Goal: Task Accomplishment & Management: Use online tool/utility

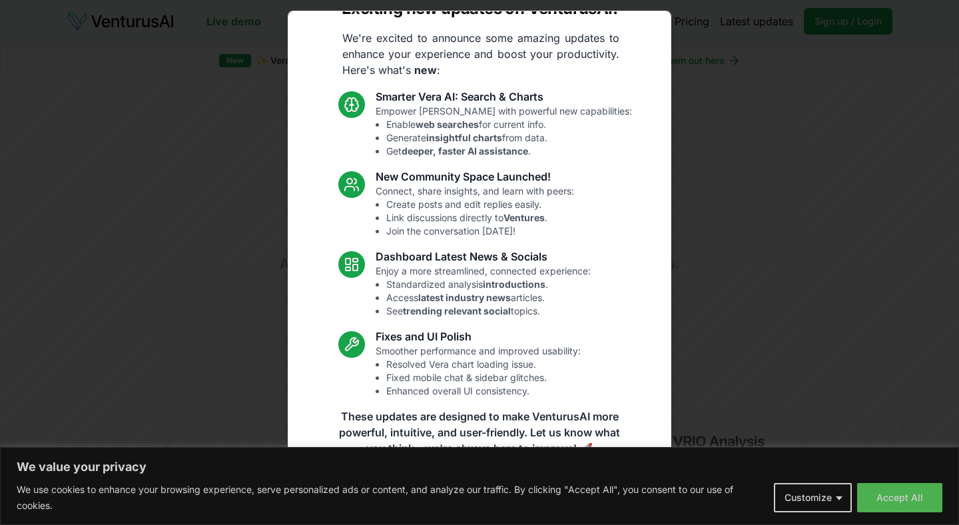
scroll to position [31, 0]
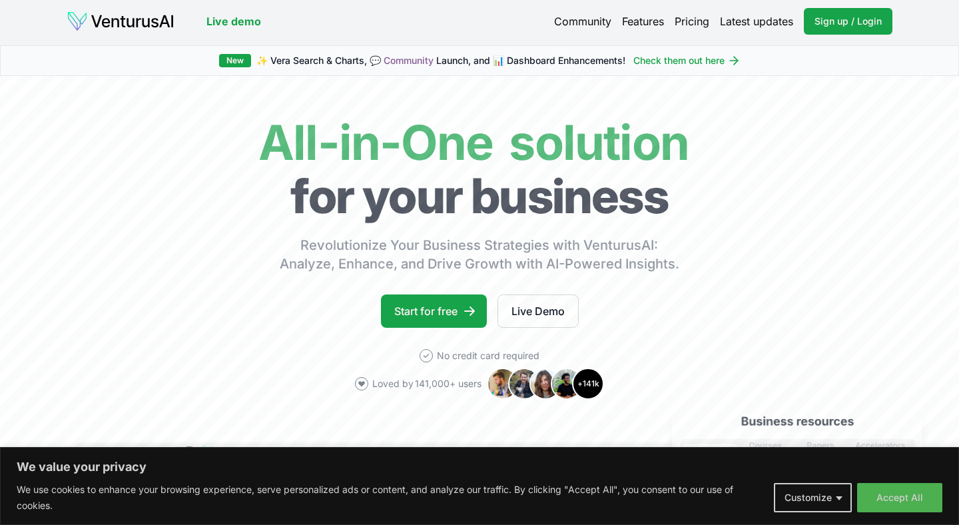
click at [687, 20] on link "Pricing" at bounding box center [692, 21] width 35 height 16
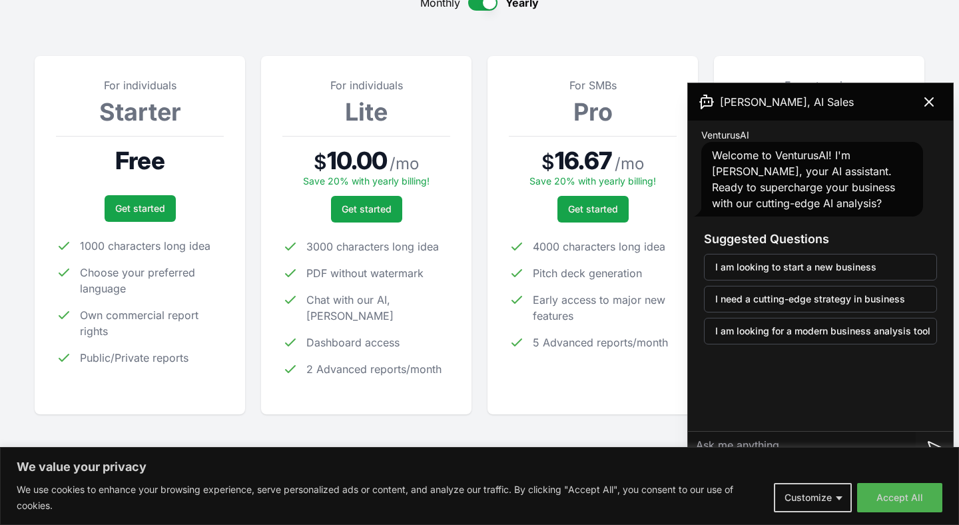
scroll to position [161, 0]
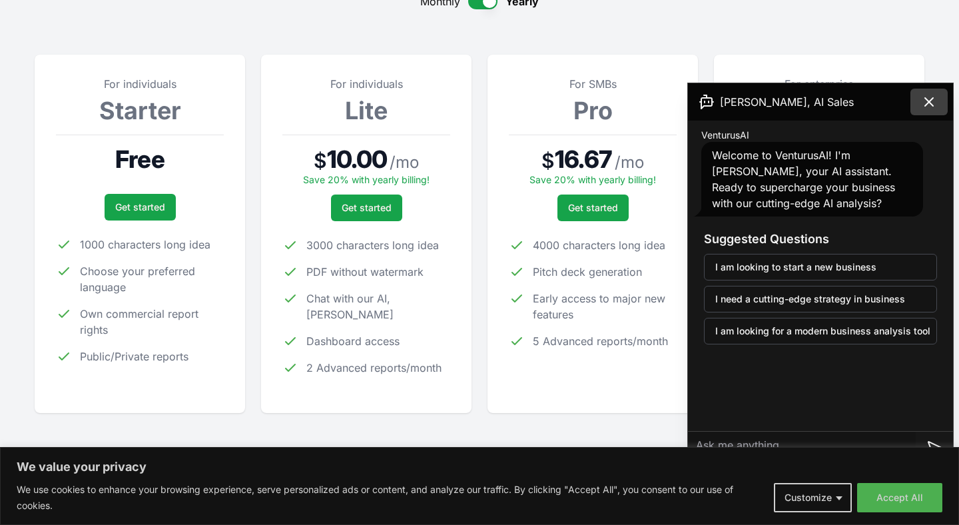
click at [929, 105] on icon at bounding box center [929, 102] width 16 height 16
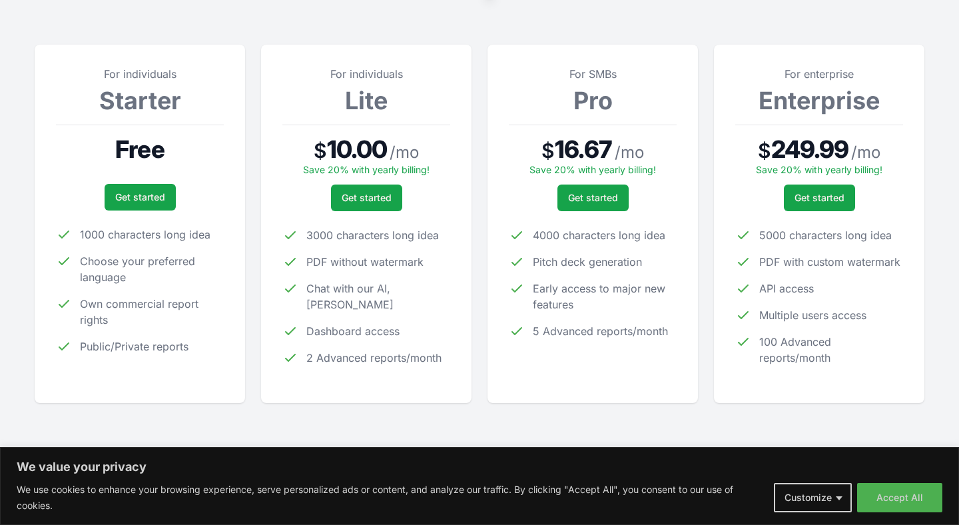
scroll to position [173, 0]
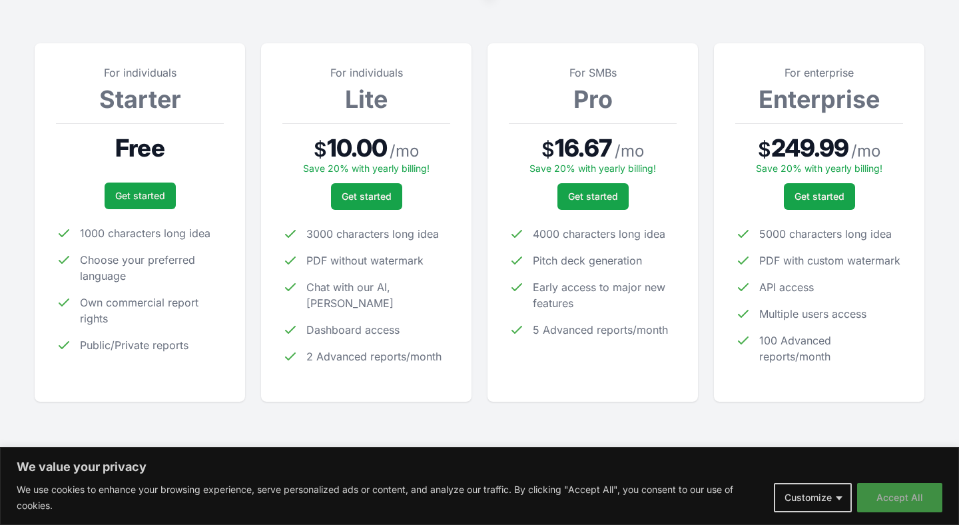
click at [903, 494] on button "Accept All" at bounding box center [899, 497] width 85 height 29
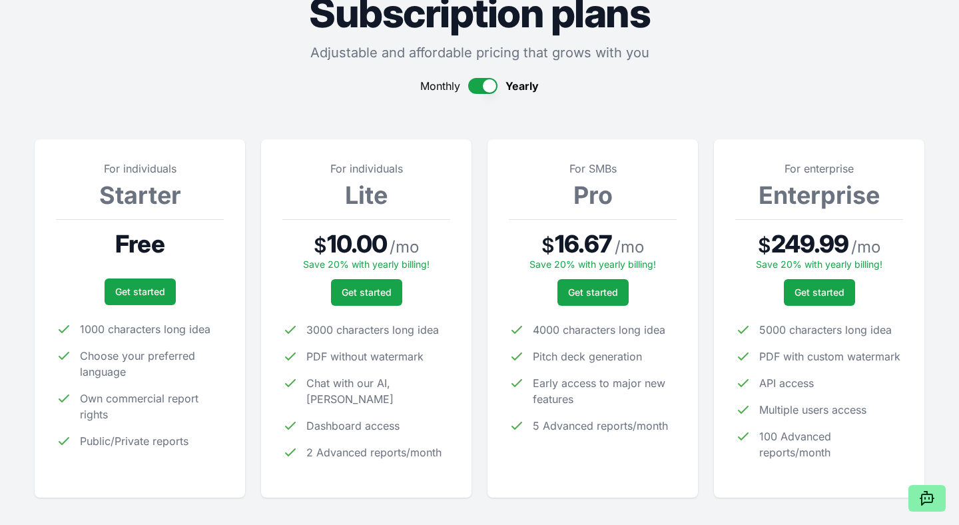
scroll to position [0, 0]
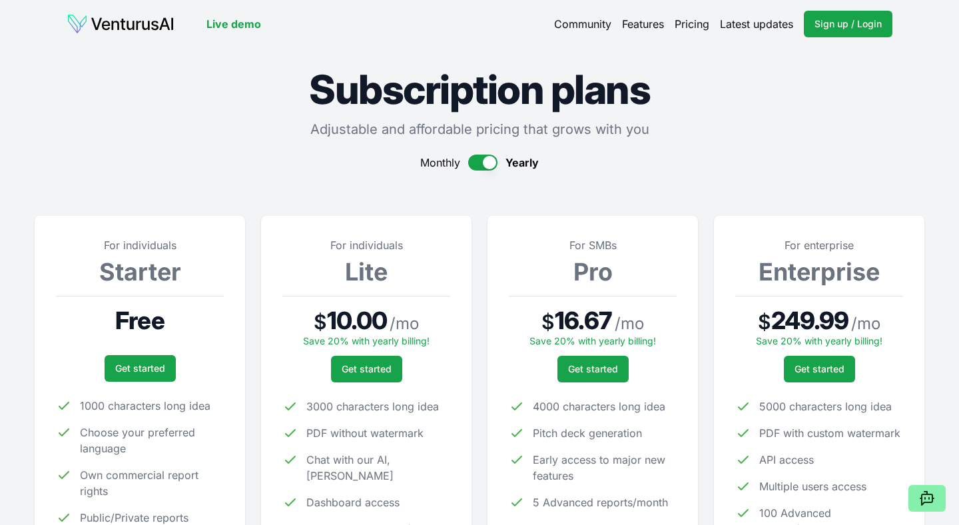
click at [628, 21] on link "Features" at bounding box center [643, 24] width 42 height 16
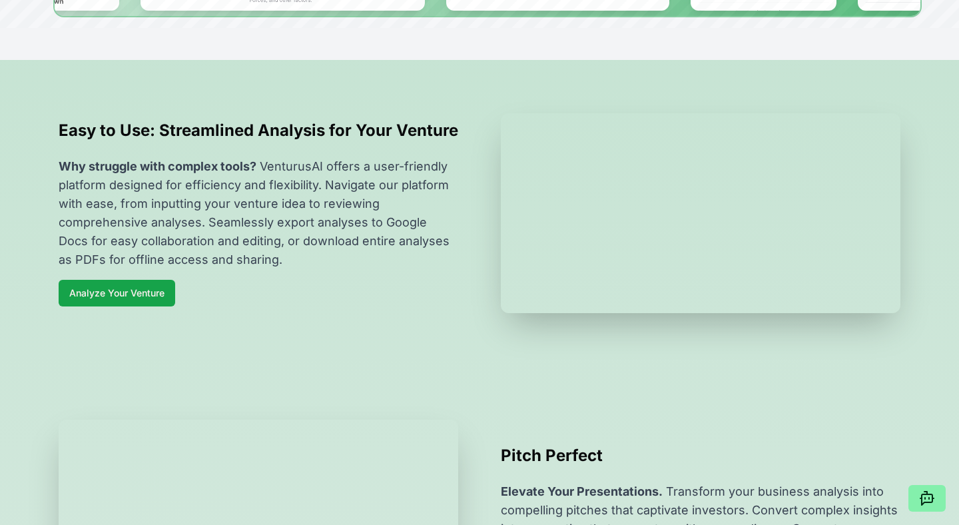
scroll to position [427, 0]
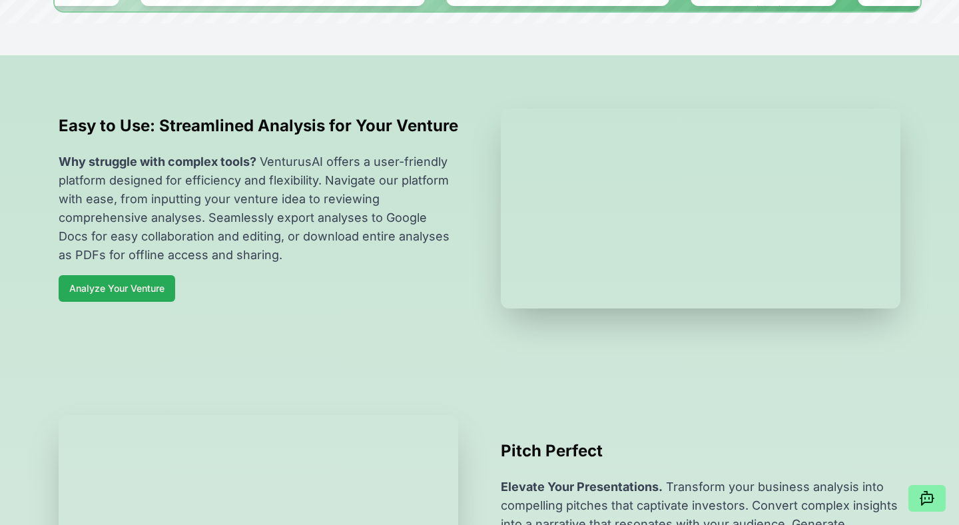
click at [116, 302] on link "Analyze Your Venture" at bounding box center [117, 288] width 117 height 27
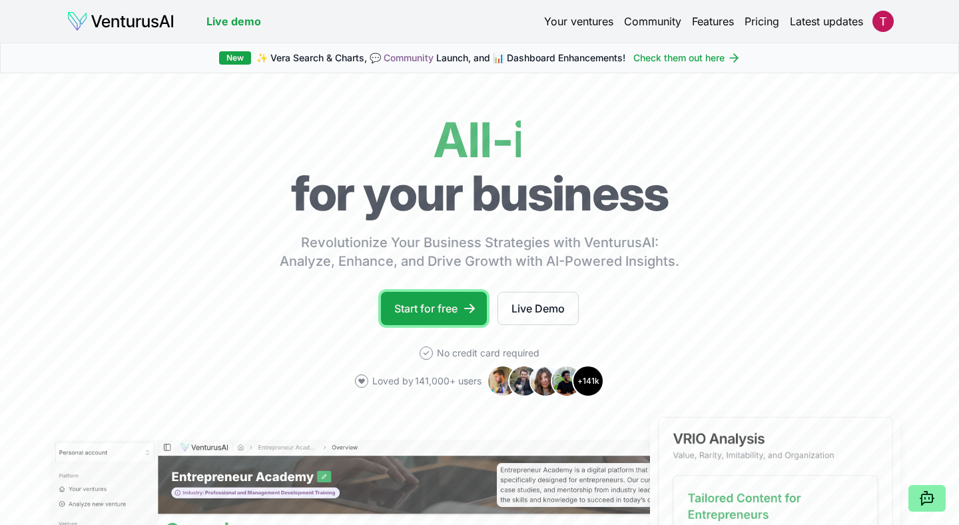
click at [446, 310] on link "Start for free" at bounding box center [434, 308] width 106 height 33
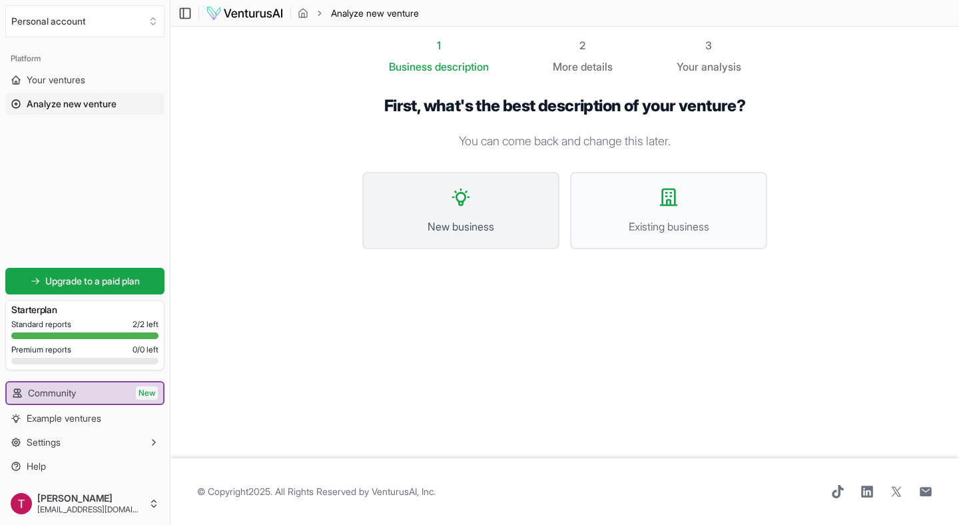
click at [508, 207] on button "New business" at bounding box center [460, 210] width 197 height 77
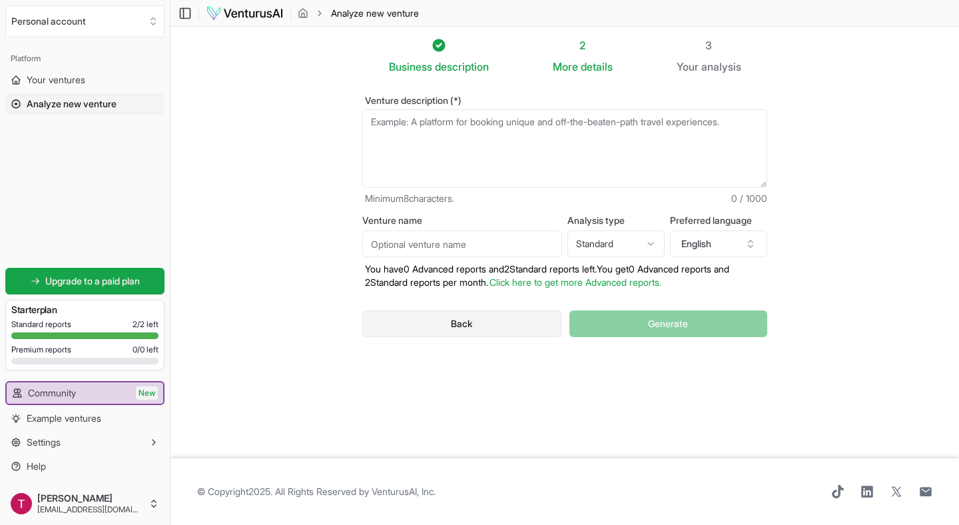
click at [420, 334] on button "Back" at bounding box center [461, 323] width 199 height 27
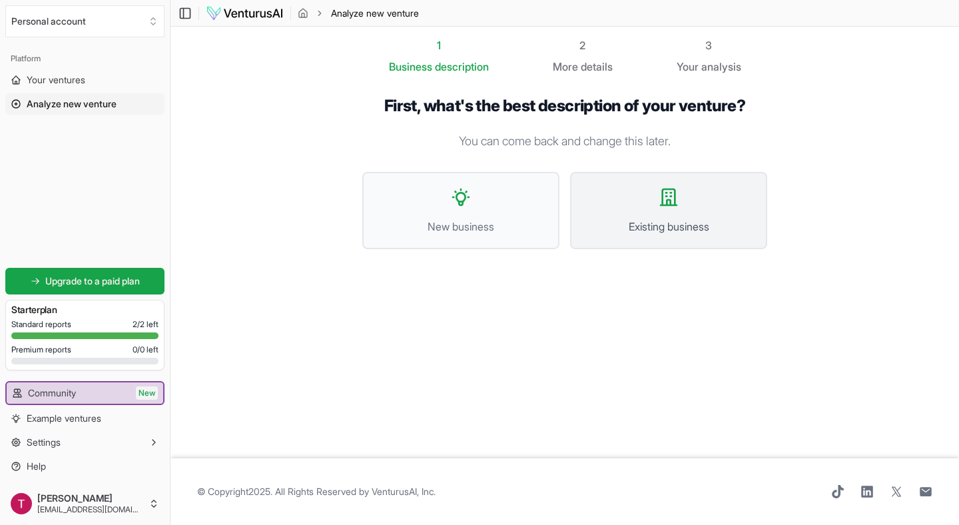
click at [647, 213] on button "Existing business" at bounding box center [668, 210] width 197 height 77
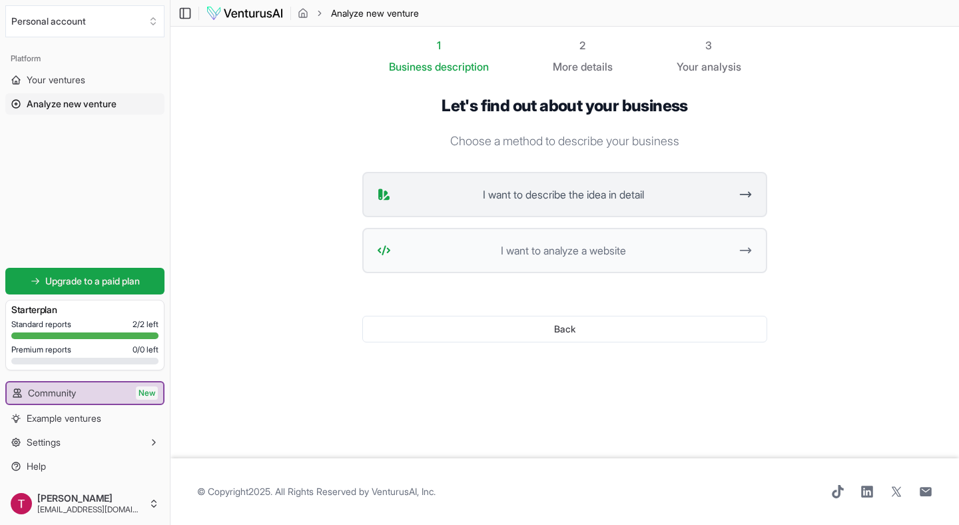
click at [485, 201] on span "I want to describe the idea in detail" at bounding box center [563, 195] width 334 height 16
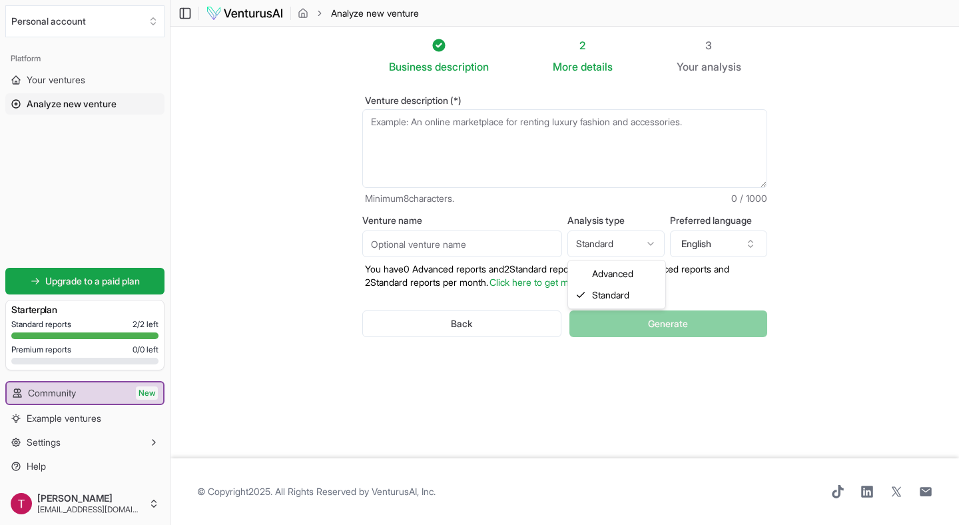
click at [629, 234] on html "We value your privacy We use cookies to enhance your browsing experience, serve…" at bounding box center [479, 262] width 959 height 525
click at [605, 239] on html "We value your privacy We use cookies to enhance your browsing experience, serve…" at bounding box center [479, 262] width 959 height 525
select select "standard"
click at [432, 241] on input "Venture name" at bounding box center [462, 244] width 200 height 27
click at [418, 318] on button "Back" at bounding box center [461, 323] width 199 height 27
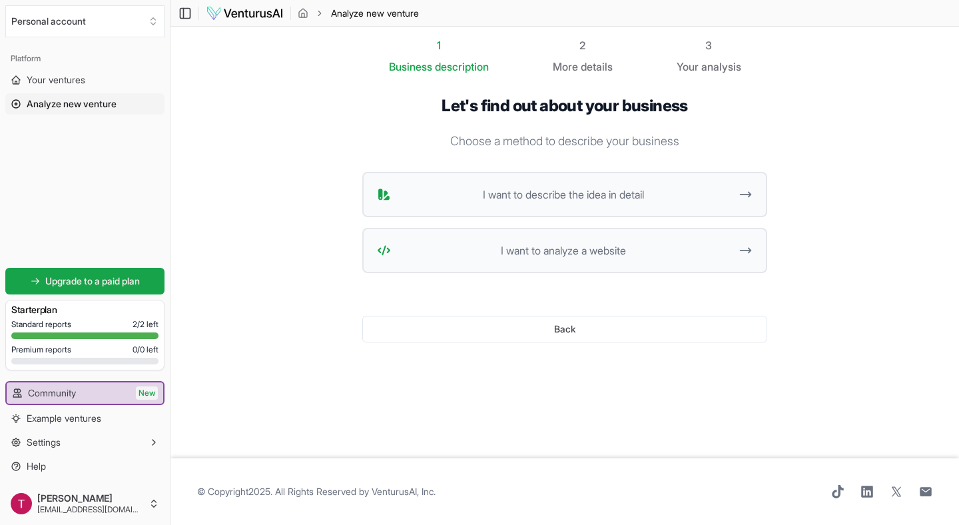
click at [716, 50] on div "3" at bounding box center [709, 45] width 65 height 16
click at [529, 313] on div "Back" at bounding box center [564, 328] width 405 height 69
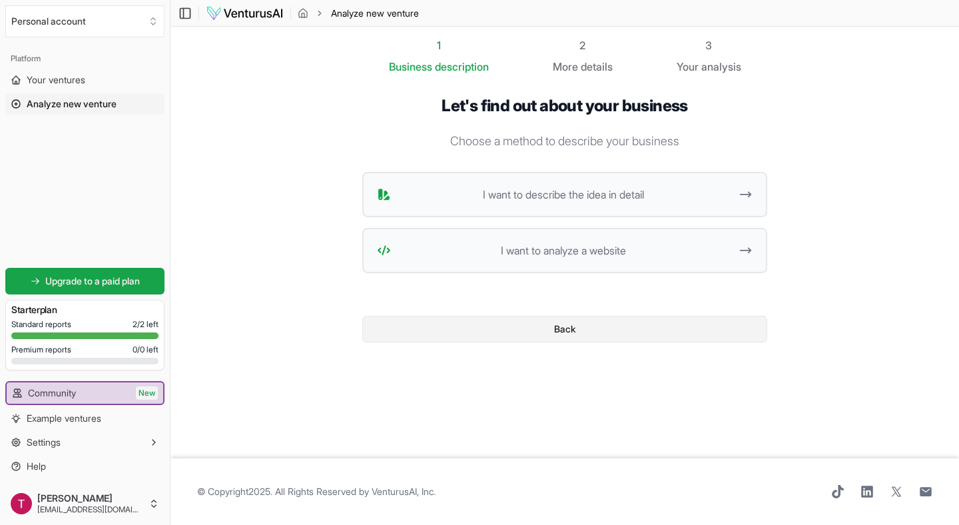
click at [520, 321] on button "Back" at bounding box center [564, 329] width 405 height 27
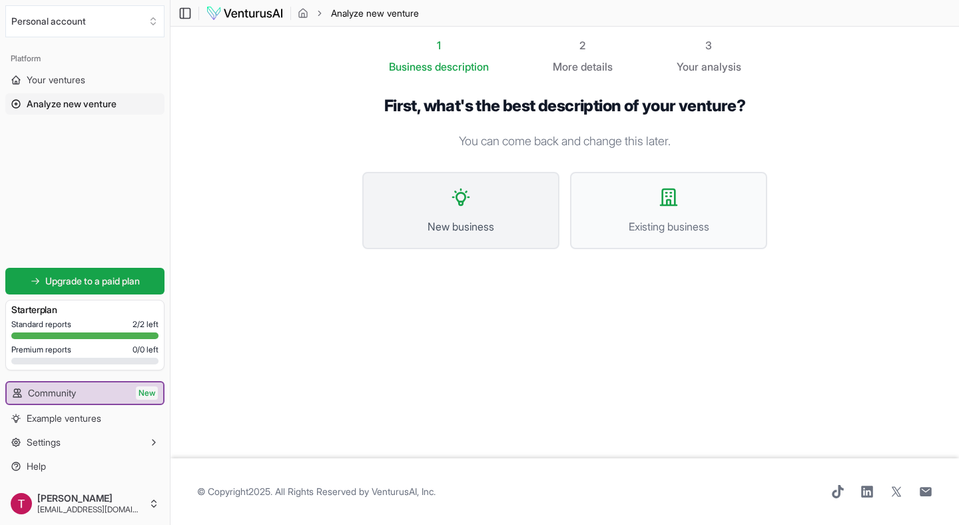
click at [425, 211] on button "New business" at bounding box center [460, 210] width 197 height 77
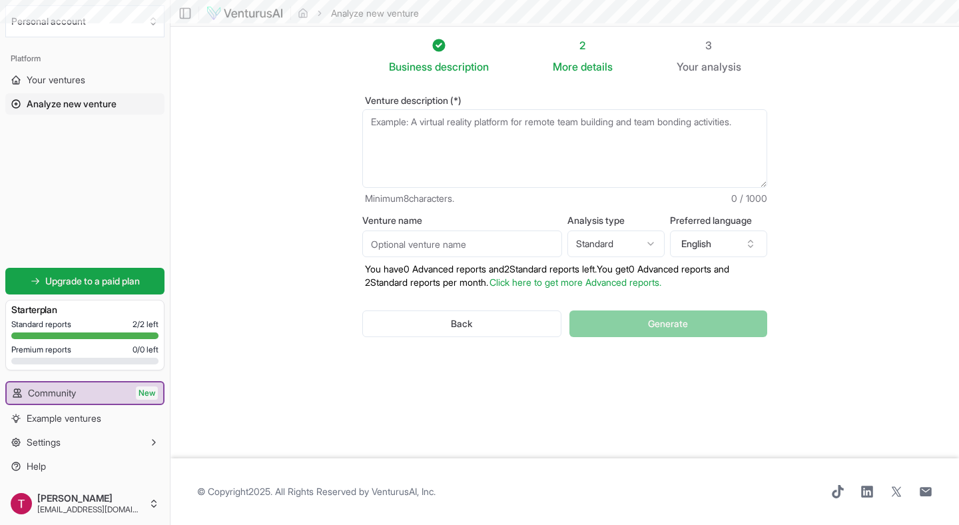
click at [395, 136] on textarea "Venture description (*)" at bounding box center [564, 148] width 405 height 79
click at [391, 243] on input "Venture name" at bounding box center [462, 244] width 200 height 27
type input "durumdoner"
click at [439, 123] on textarea "Venture description (*)" at bounding box center [564, 148] width 405 height 79
type textarea "e"
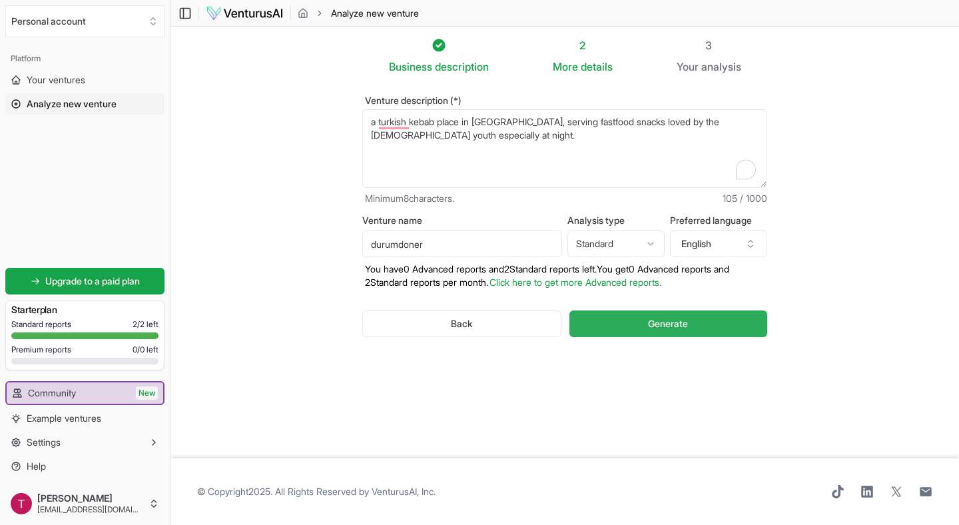
type textarea "a turkish kebab place in amsterdam, serving fastfood snacks loved by the dutch …"
click at [626, 322] on button "Generate" at bounding box center [669, 323] width 198 height 27
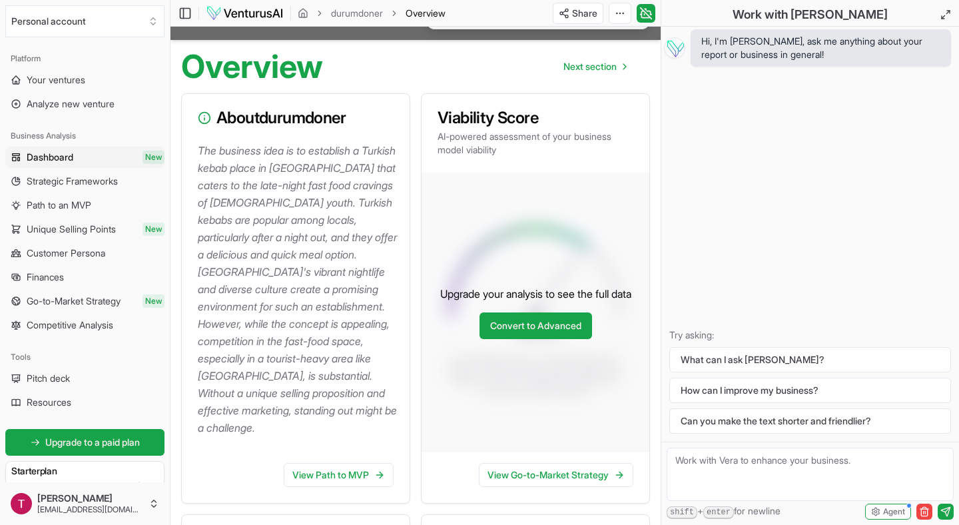
scroll to position [115, 0]
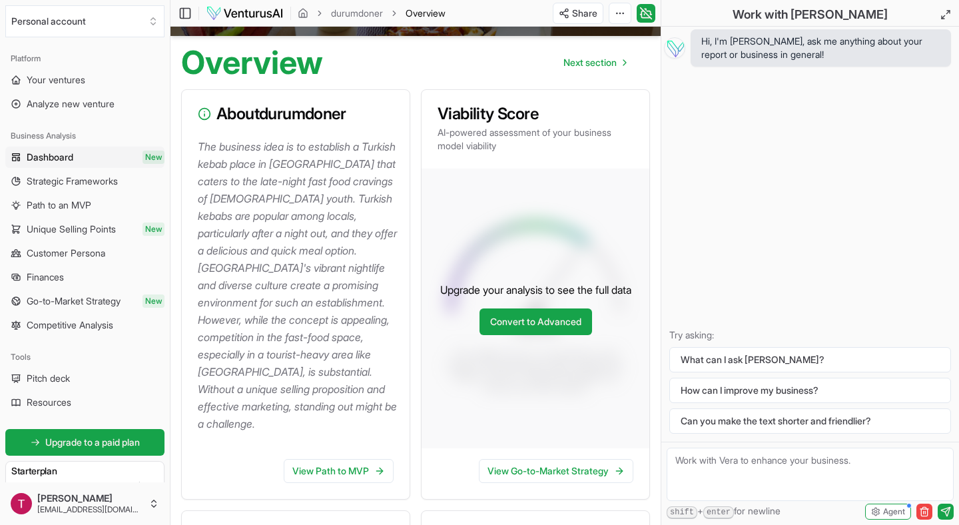
click at [496, 149] on p "AI-powered assessment of your business model viability" at bounding box center [536, 139] width 196 height 27
click at [692, 482] on textarea "To enrich screen reader interactions, please activate Accessibility in Grammarl…" at bounding box center [810, 474] width 287 height 53
type textarea "How do you assess the viability of a businessplan?"
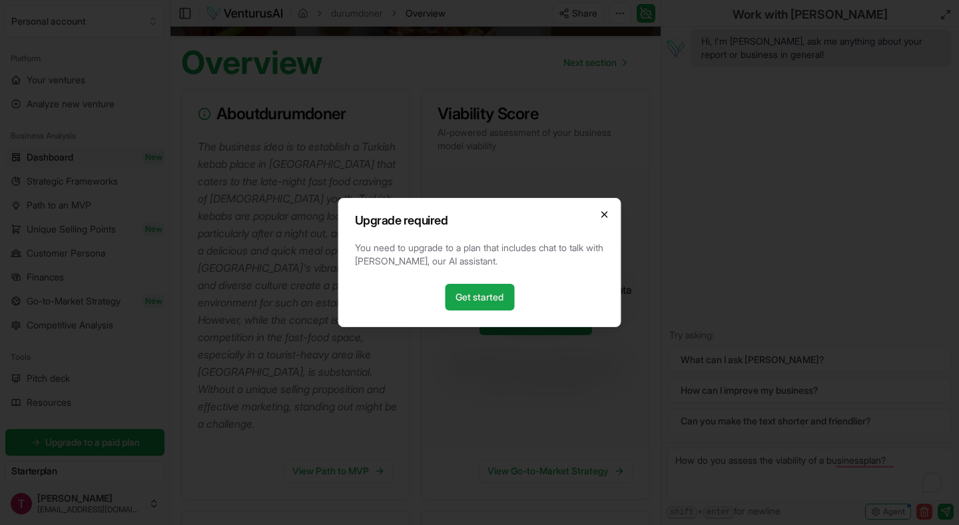
click at [605, 219] on icon "button" at bounding box center [605, 214] width 11 height 11
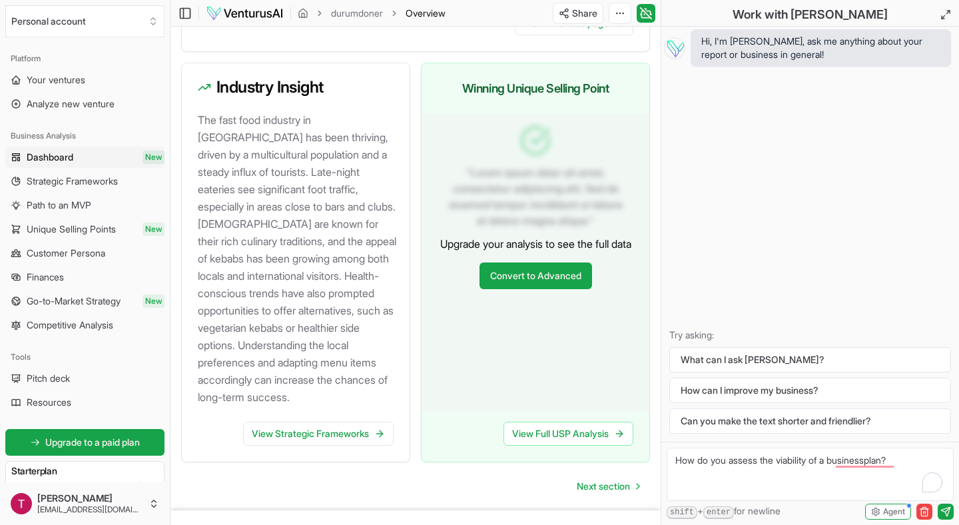
scroll to position [1438, 0]
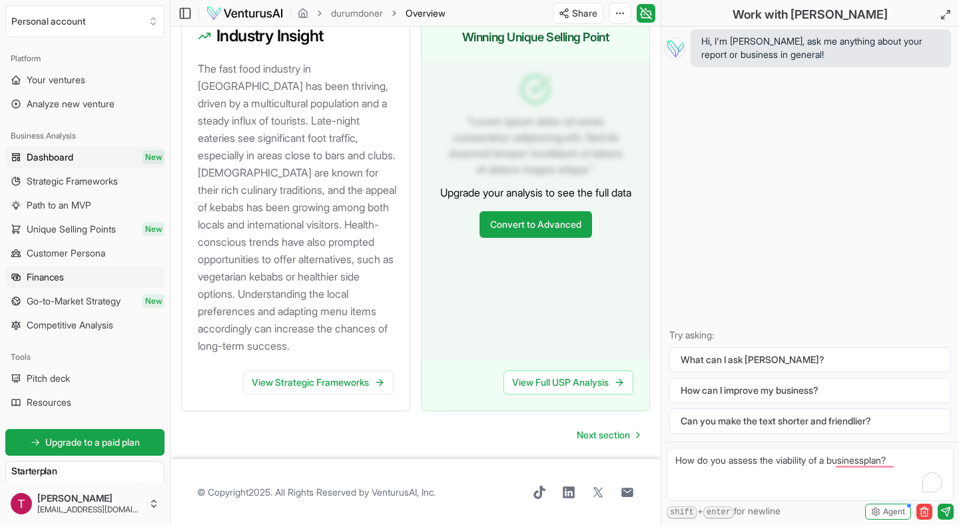
click at [62, 280] on span "Finances" at bounding box center [45, 277] width 37 height 13
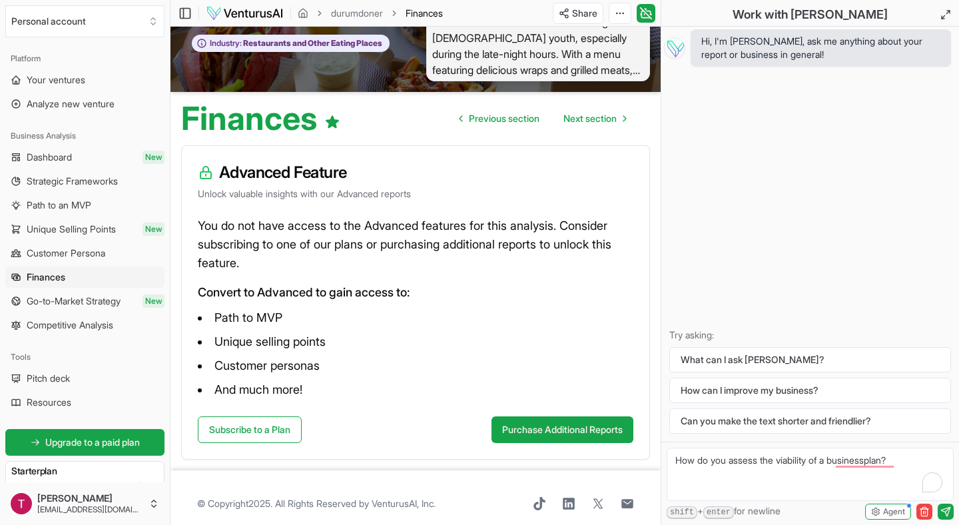
scroll to position [60, 0]
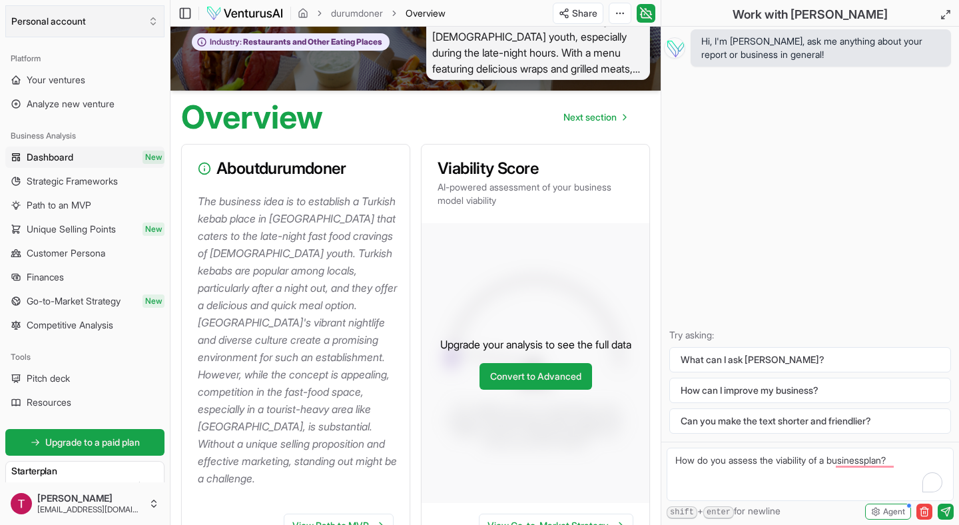
scroll to position [1438, 0]
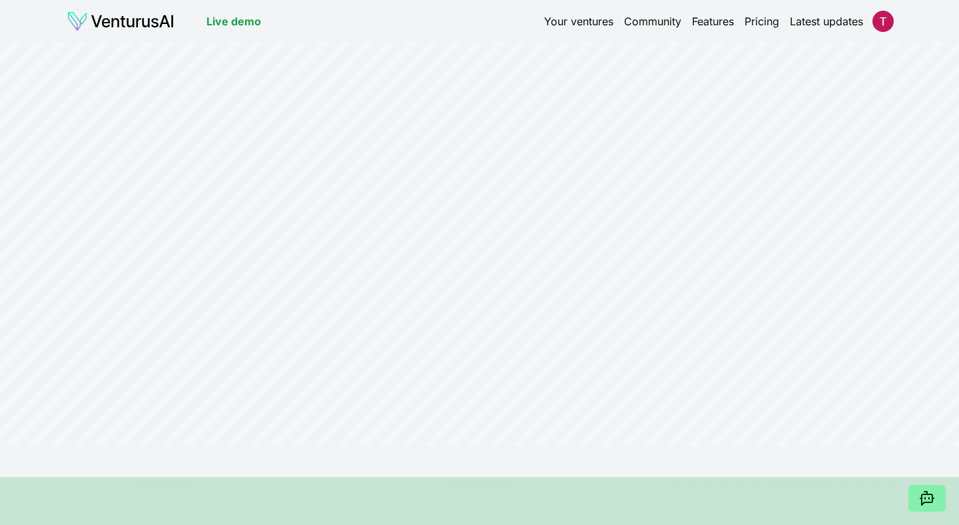
scroll to position [427, 0]
